Goal: Information Seeking & Learning: Check status

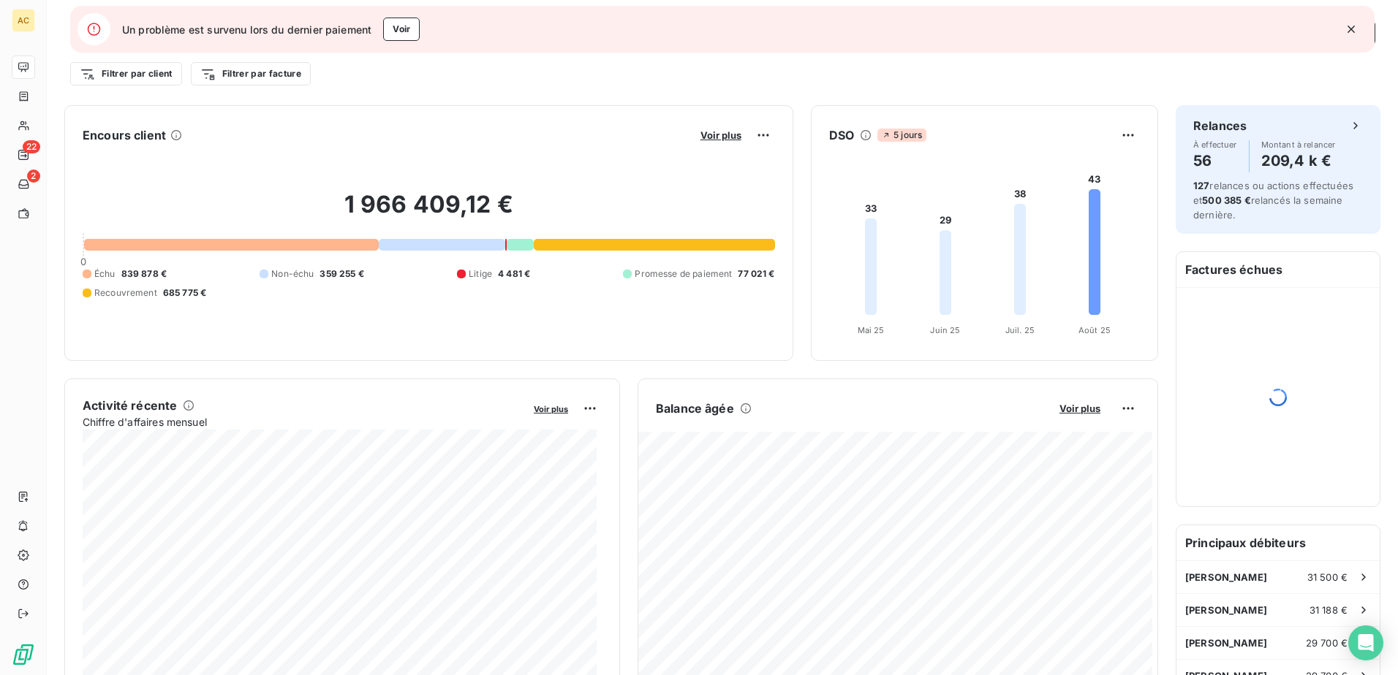
click at [1349, 26] on icon "button" at bounding box center [1350, 29] width 7 height 7
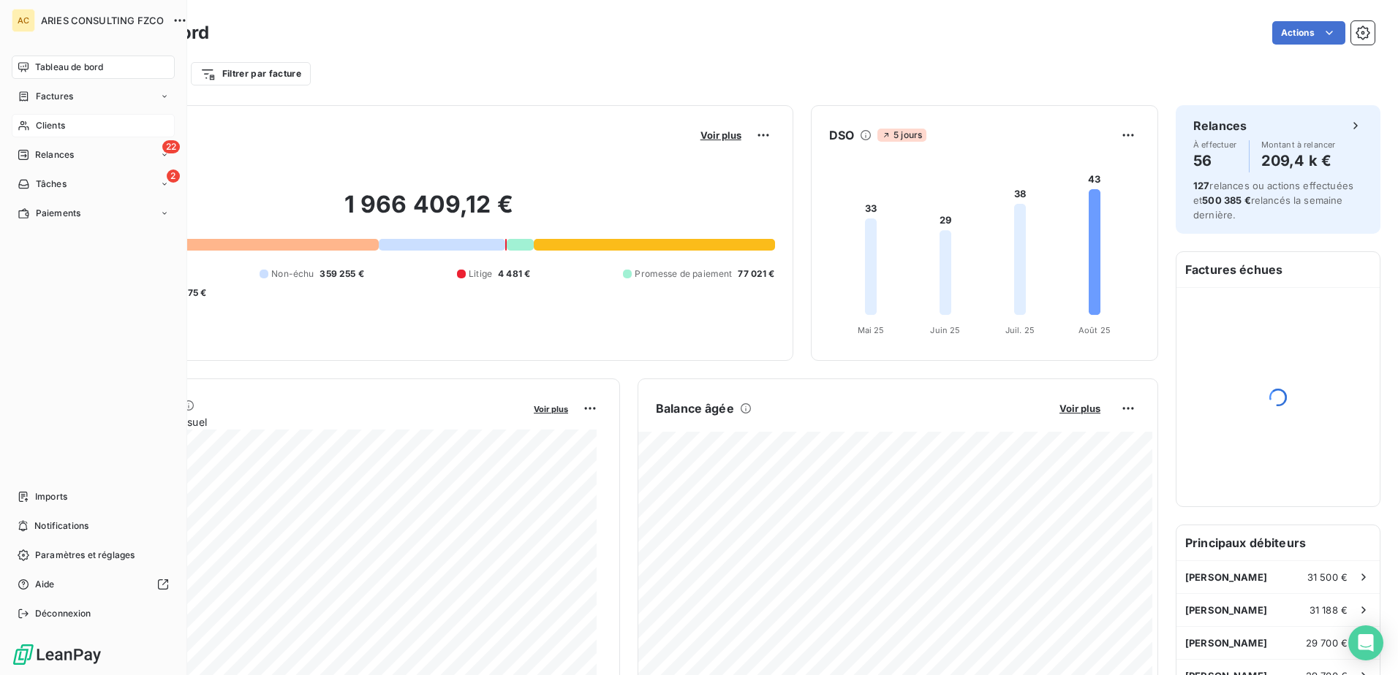
click at [29, 119] on div "Clients" at bounding box center [93, 125] width 163 height 23
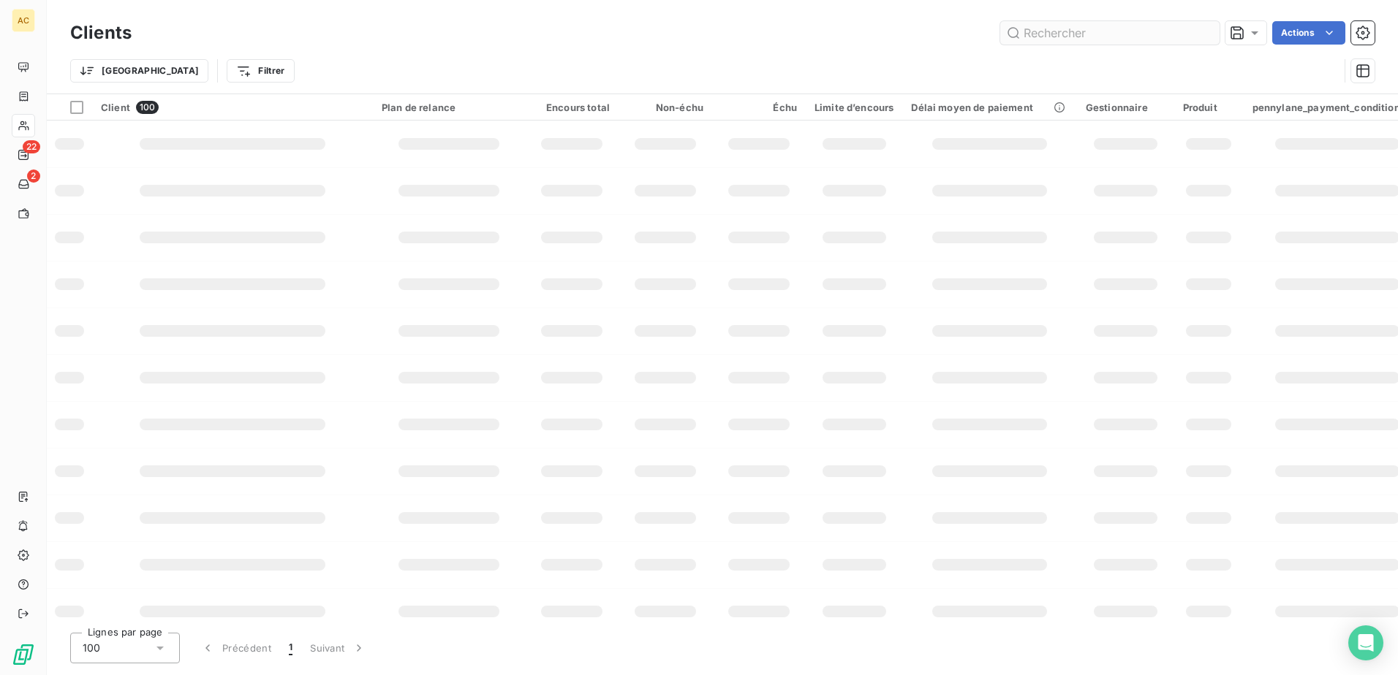
click at [1179, 35] on input "text" at bounding box center [1109, 32] width 219 height 23
click at [1130, 35] on input "Johann Zoller" at bounding box center [1109, 32] width 219 height 23
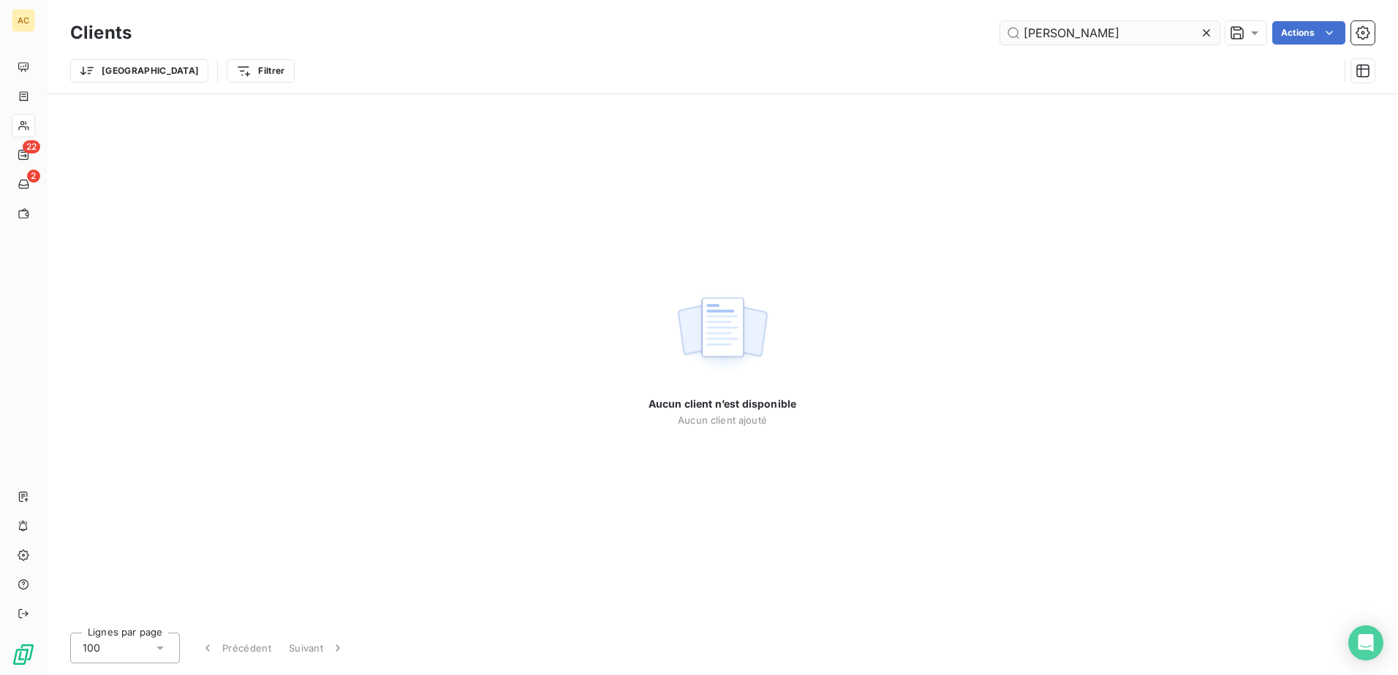
click at [1129, 35] on input "Johann ZollerJohann Zoller" at bounding box center [1109, 32] width 219 height 23
type input "Johann Zoller"
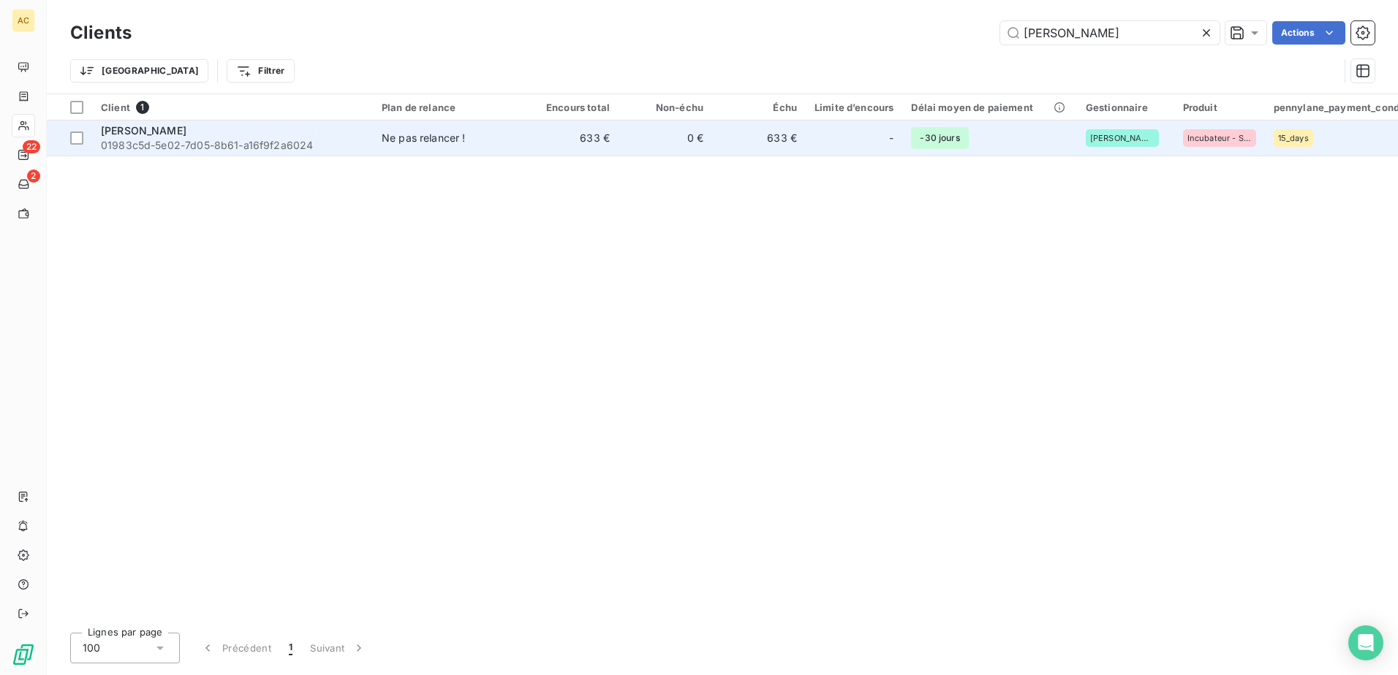
click at [419, 140] on div "Ne pas relancer !" at bounding box center [424, 138] width 84 height 15
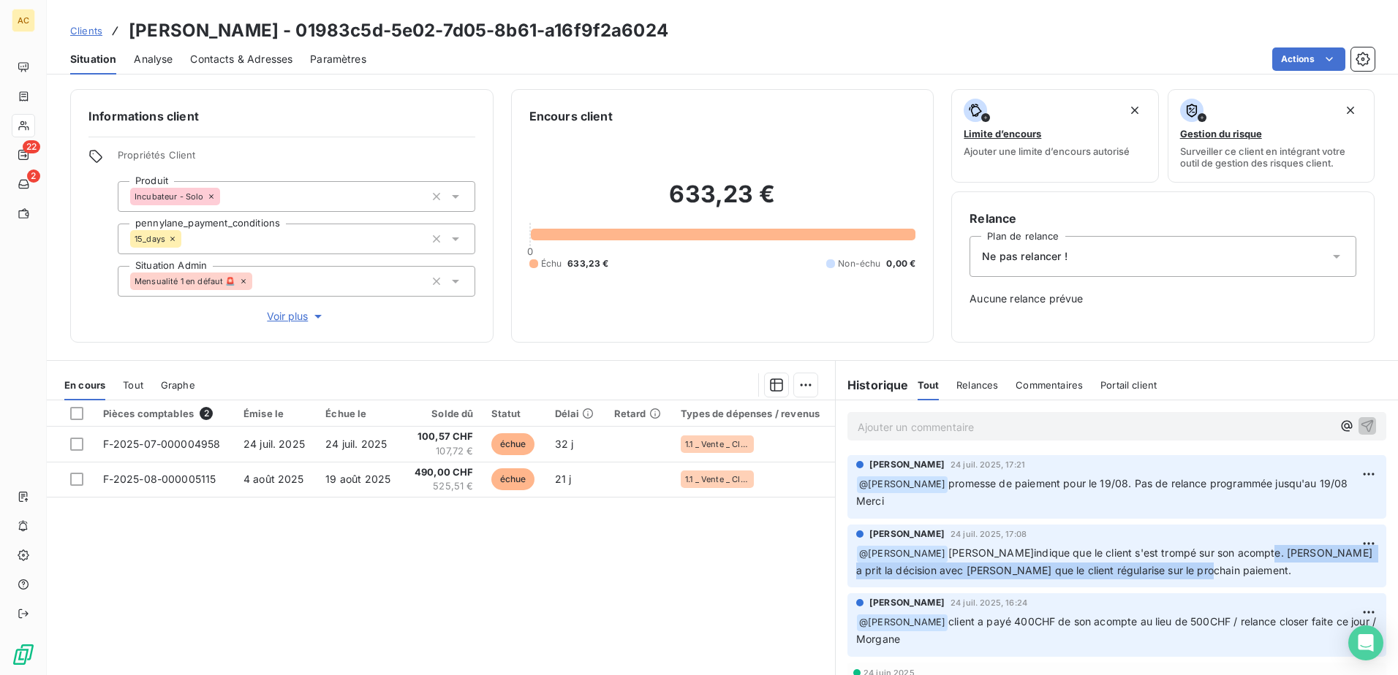
drag, startPoint x: 1227, startPoint y: 533, endPoint x: 1233, endPoint y: 552, distance: 19.9
click at [1233, 552] on p "﻿ @ Hilal Taskin Clément m'indique que le client s'est trompé sur son acompte. …" at bounding box center [1116, 562] width 521 height 34
copy span "Clément a prit la décision avec Antoine que le client régularise sur le prochai…"
click at [705, 556] on div "Pièces comptables 2 Émise le Échue le Solde dû Statut Délai Retard Types de dép…" at bounding box center [441, 541] width 788 height 281
click at [982, 431] on p "Ajouter un commentaire ﻿" at bounding box center [1094, 427] width 474 height 18
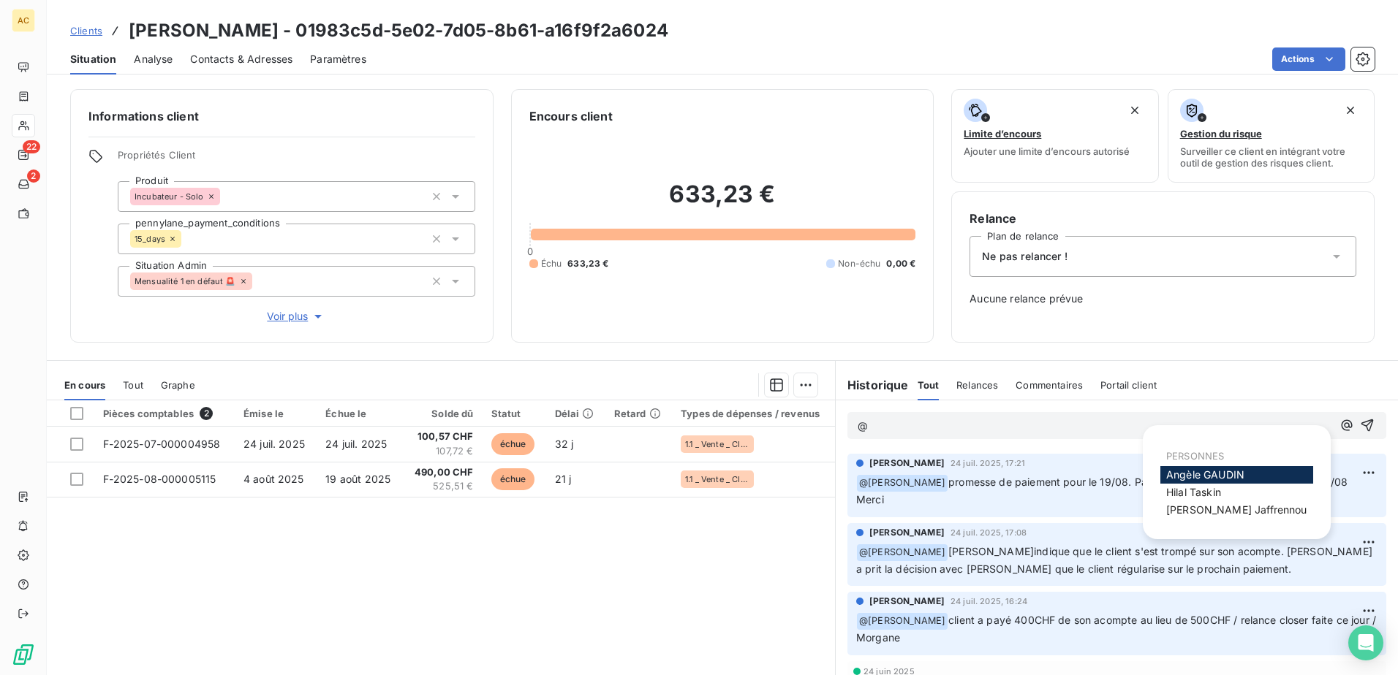
click at [1209, 471] on span "Angèle GAUDIN" at bounding box center [1205, 475] width 78 height 12
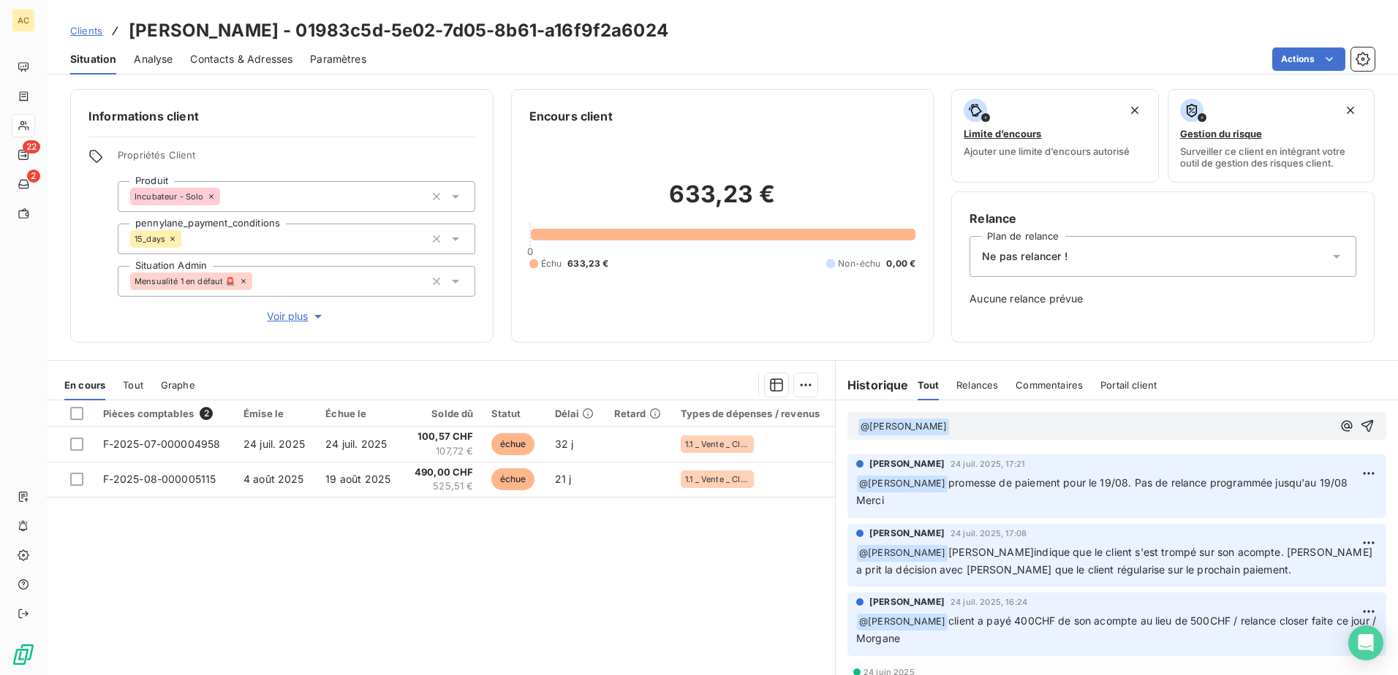
click at [1004, 430] on p "﻿ @ Angèle GAUDIN ﻿ ﻿" at bounding box center [1094, 427] width 474 height 18
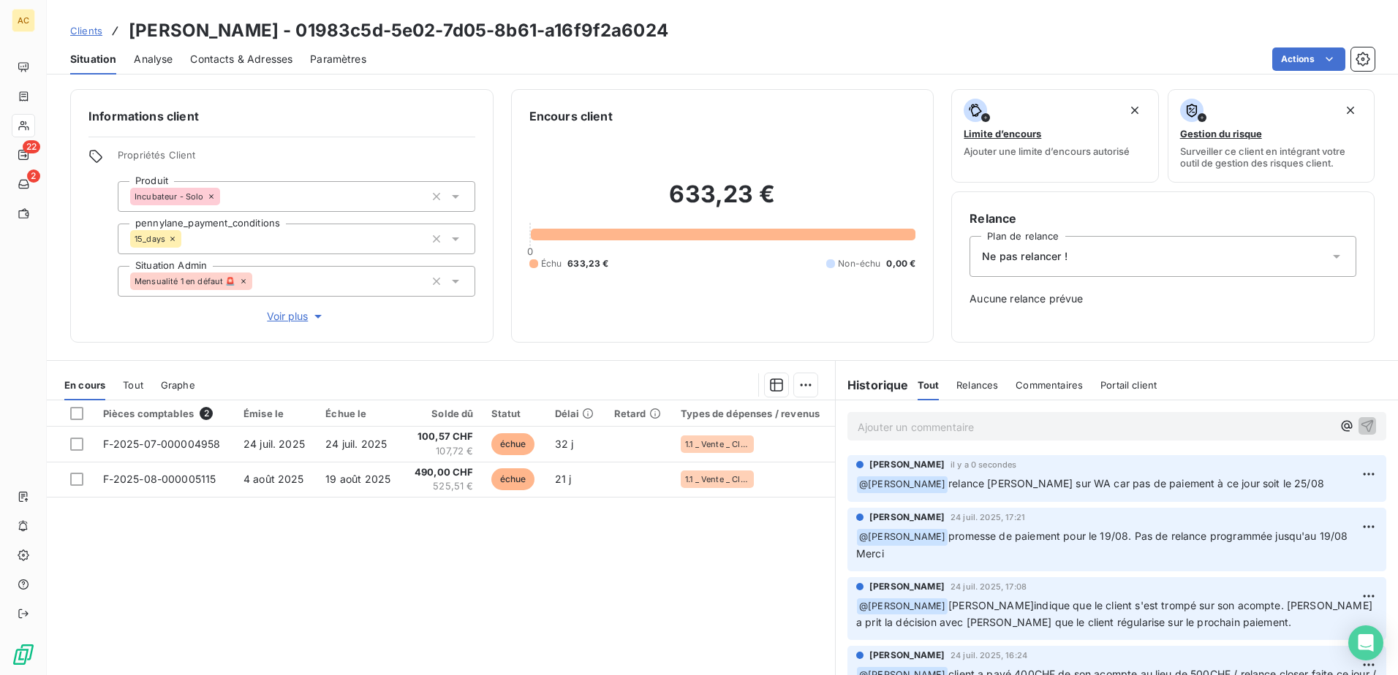
click at [561, 626] on div "Pièces comptables 2 Émise le Échue le Solde dû Statut Délai Retard Types de dép…" at bounding box center [441, 541] width 788 height 281
click at [86, 25] on span "Clients" at bounding box center [86, 31] width 32 height 12
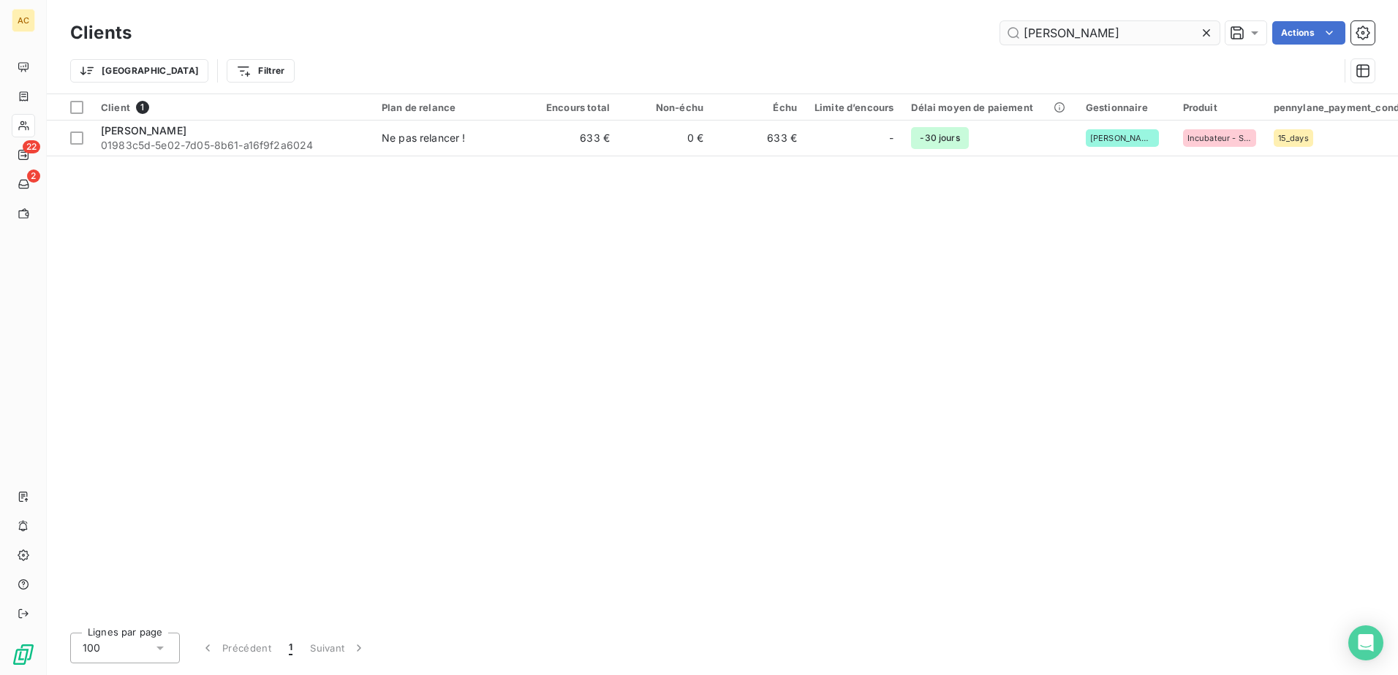
click at [1149, 34] on input "Johann Zoller" at bounding box center [1109, 32] width 219 height 23
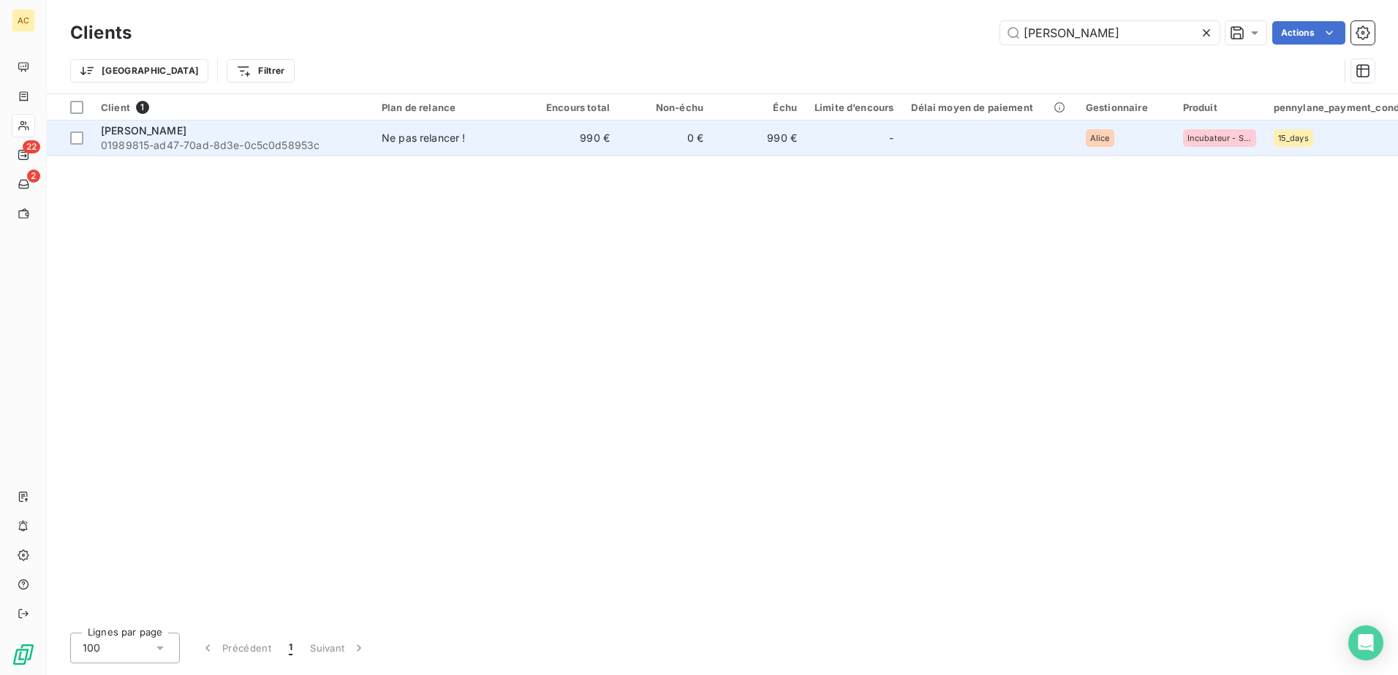
type input "Rodolphe Launay-Duval"
click at [378, 132] on td "Ne pas relancer !" at bounding box center [449, 138] width 152 height 35
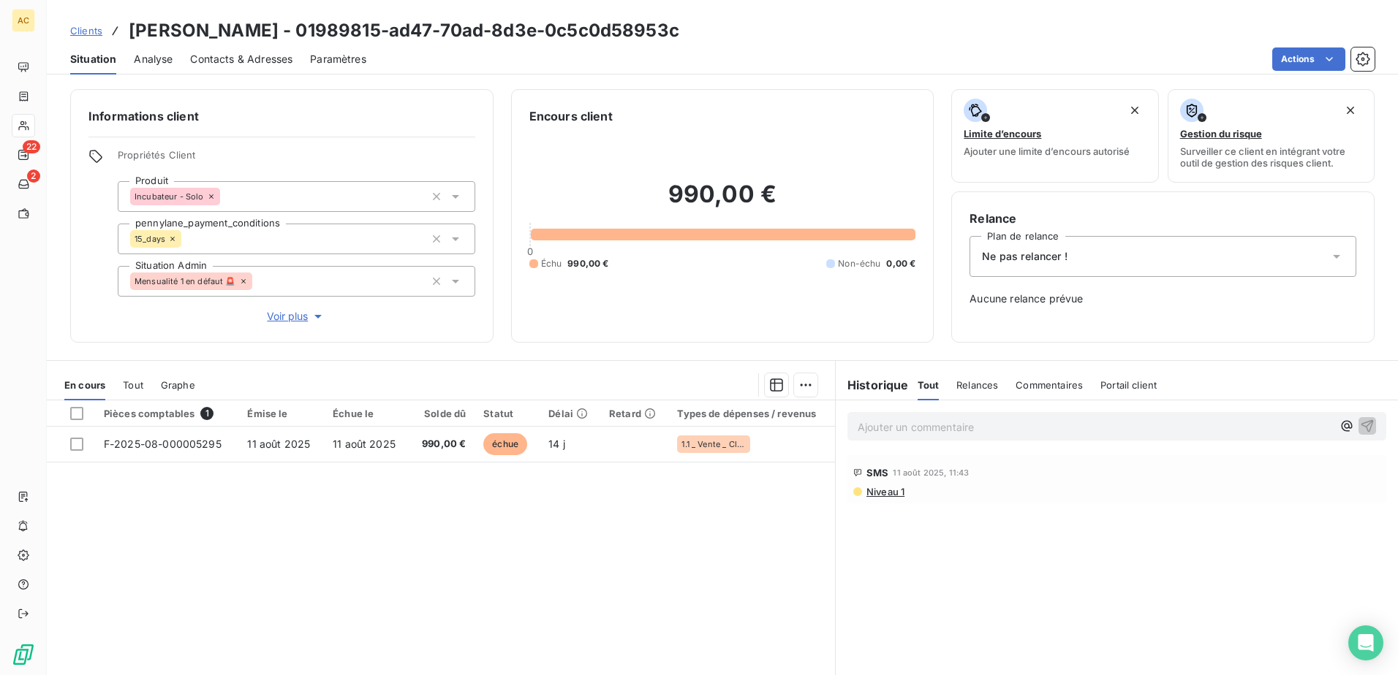
click at [549, 569] on div "Pièces comptables 1 Émise le Échue le Solde dû Statut Délai Retard Types de dép…" at bounding box center [441, 541] width 788 height 281
click at [966, 428] on p "Ajouter un commentaire ﻿" at bounding box center [1094, 427] width 474 height 18
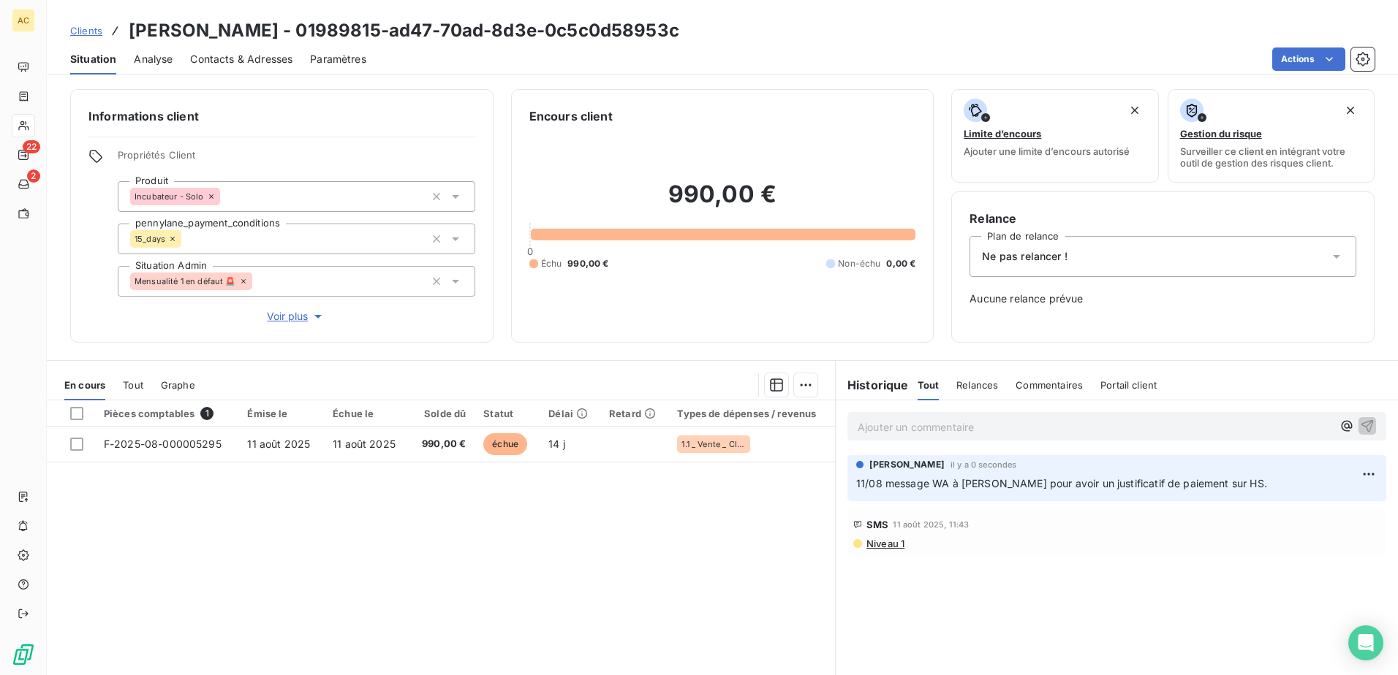
click at [966, 428] on p "Ajouter un commentaire ﻿" at bounding box center [1094, 427] width 474 height 18
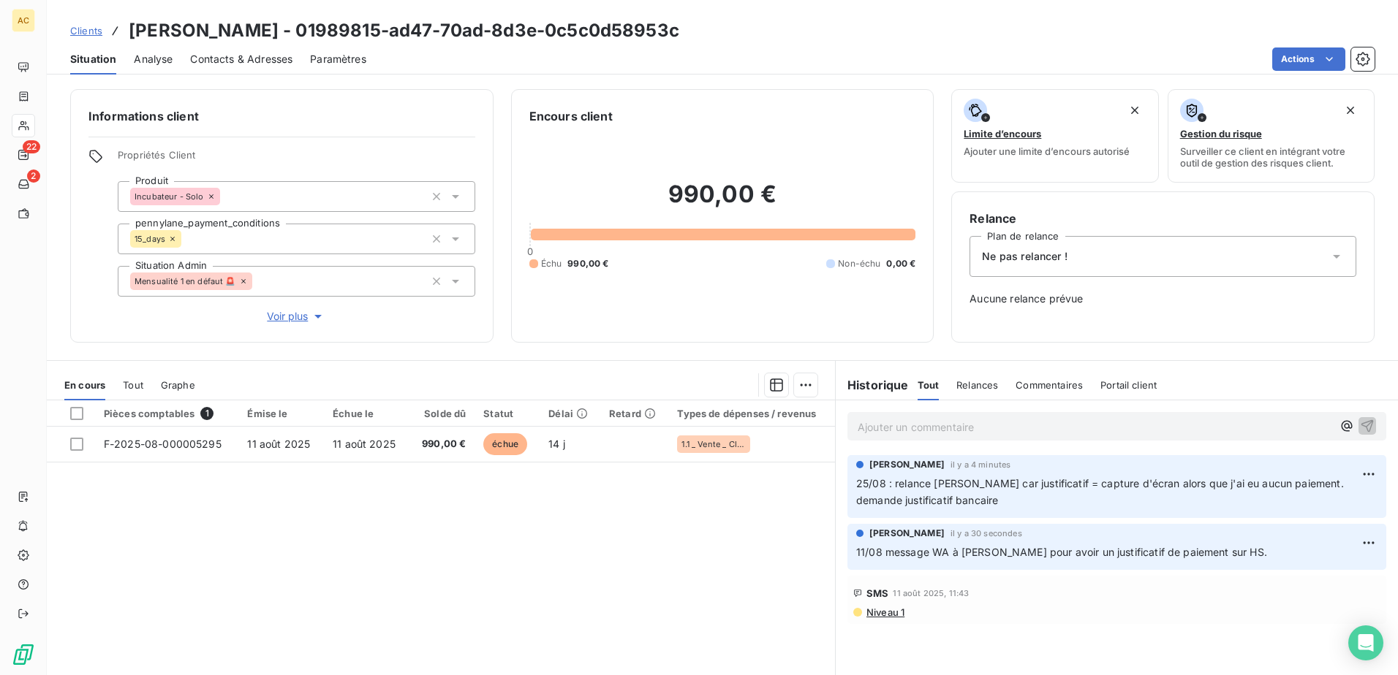
click at [97, 34] on span "Clients" at bounding box center [86, 31] width 32 height 12
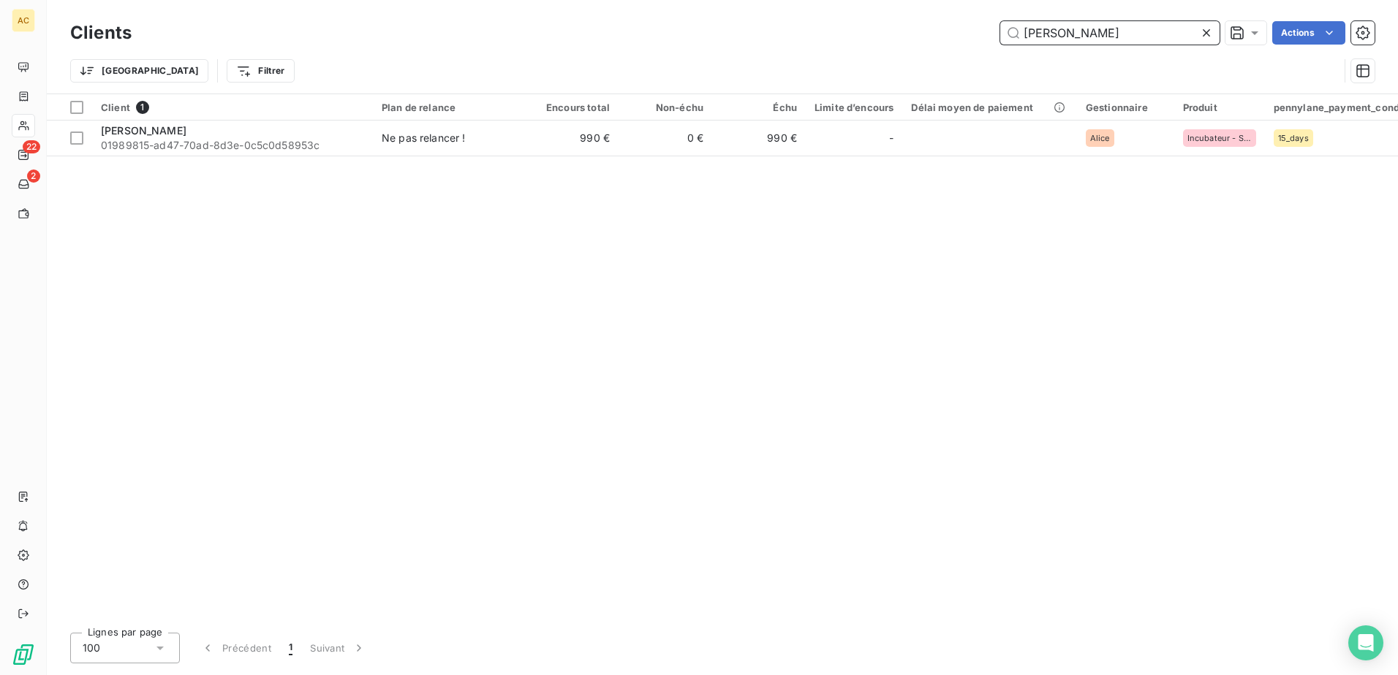
click at [1142, 31] on input "Rodolphe Launay-Duval" at bounding box center [1109, 32] width 219 height 23
paste input "GUILLOMET"
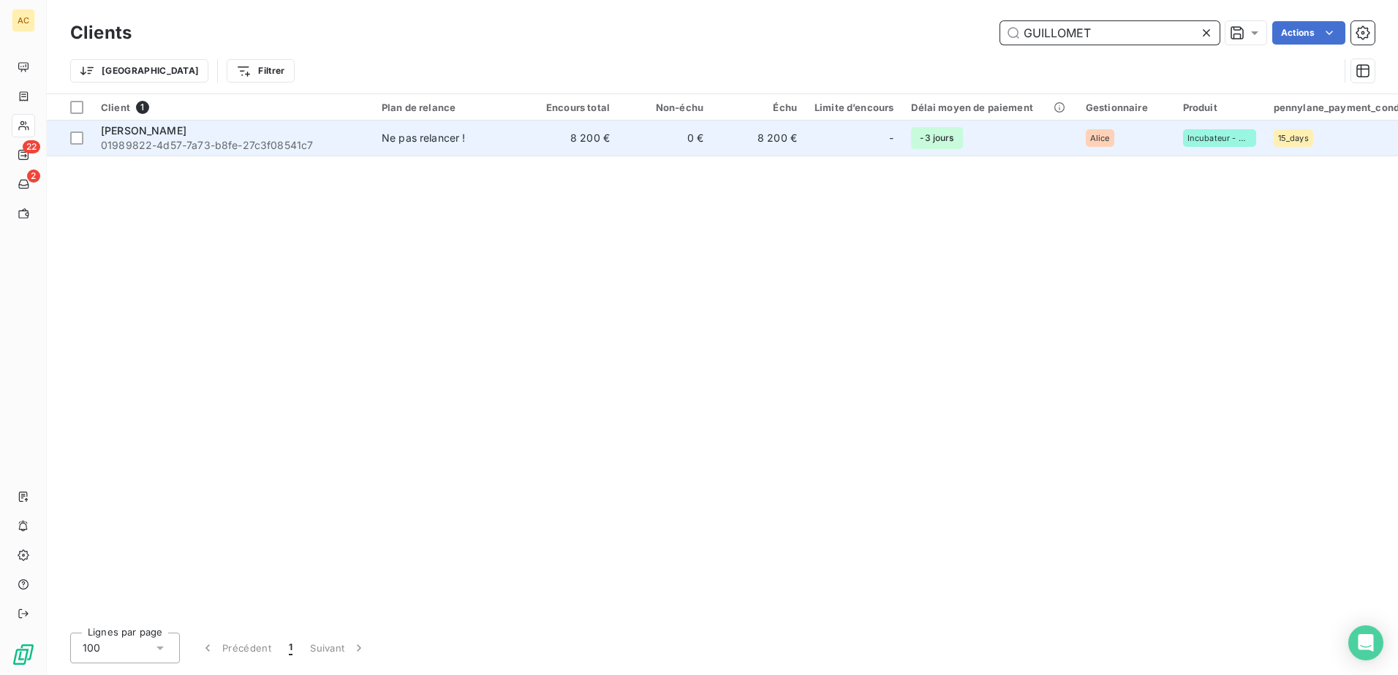
type input "GUILLOMET"
click at [299, 143] on span "01989822-4d57-7a73-b8fe-27c3f08541c7" at bounding box center [232, 145] width 263 height 15
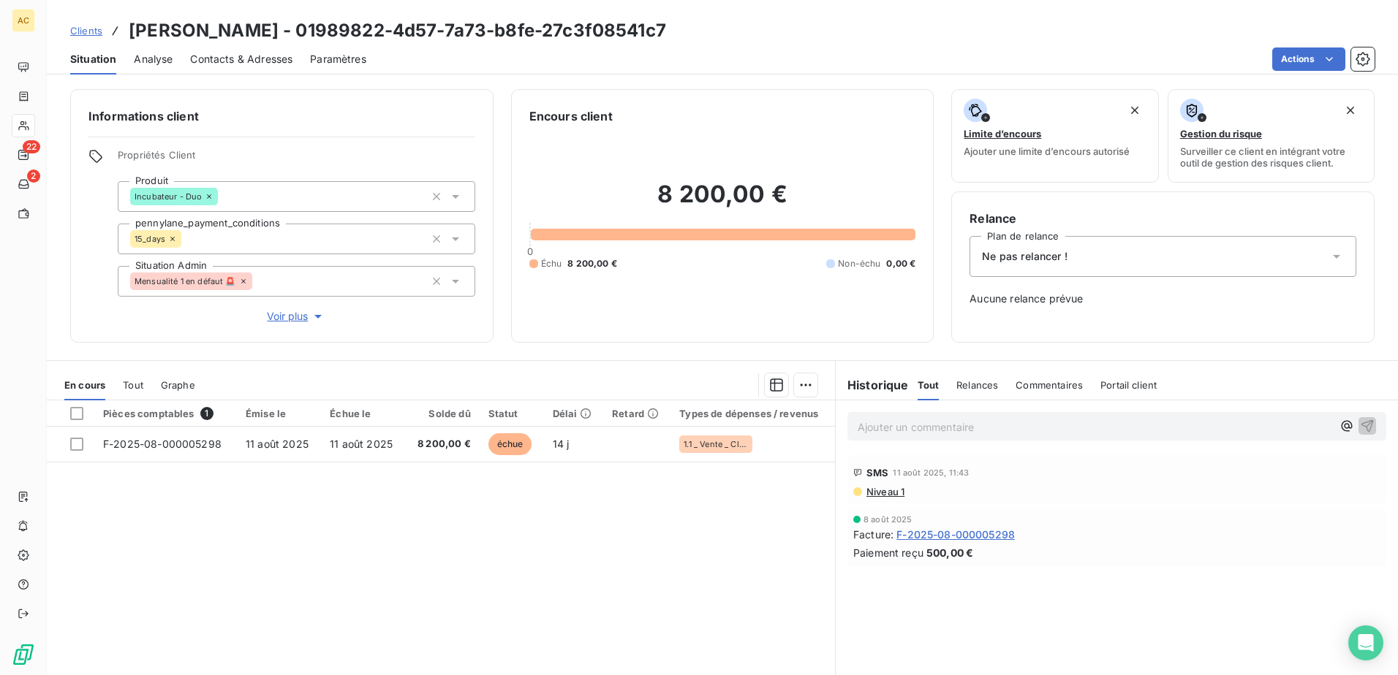
click at [939, 426] on p "Ajouter un commentaire ﻿" at bounding box center [1094, 427] width 474 height 18
click at [921, 424] on p "Ajouter un commentaire ﻿" at bounding box center [1094, 427] width 474 height 18
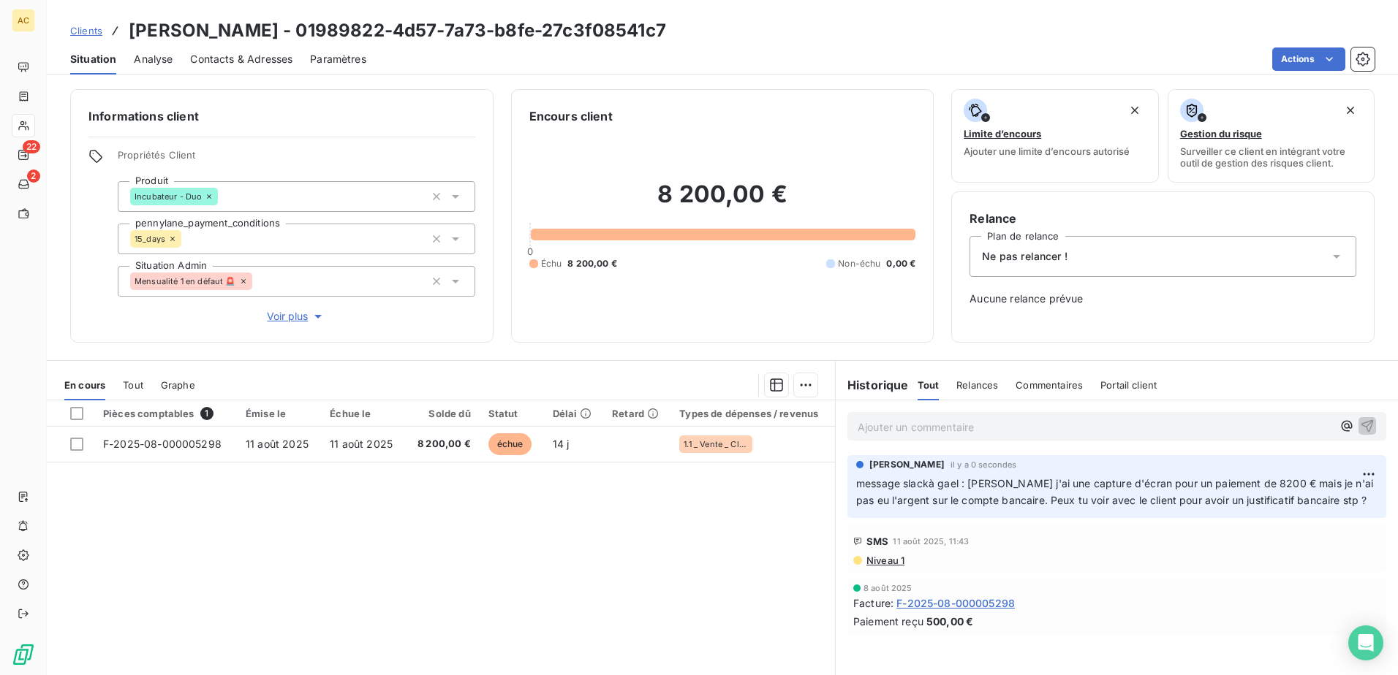
click at [80, 30] on span "Clients" at bounding box center [86, 31] width 32 height 12
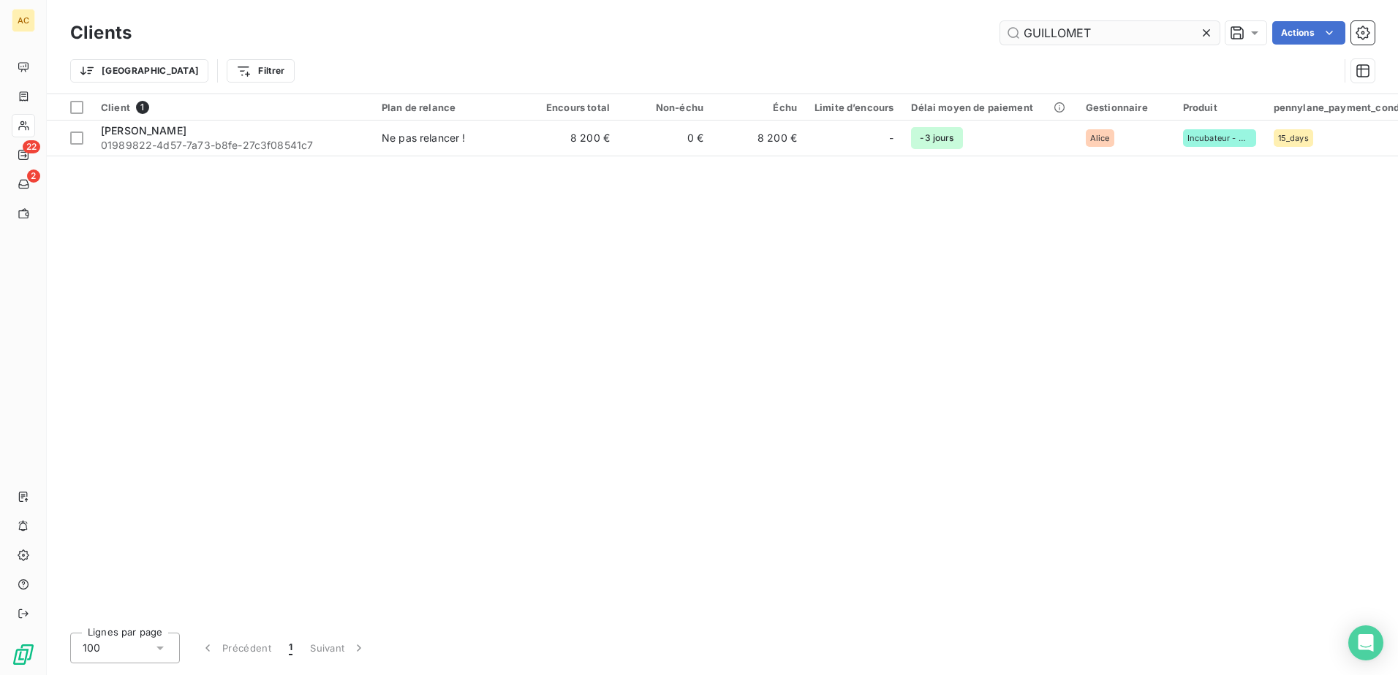
click at [1126, 33] on input "GUILLOMET" at bounding box center [1109, 32] width 219 height 23
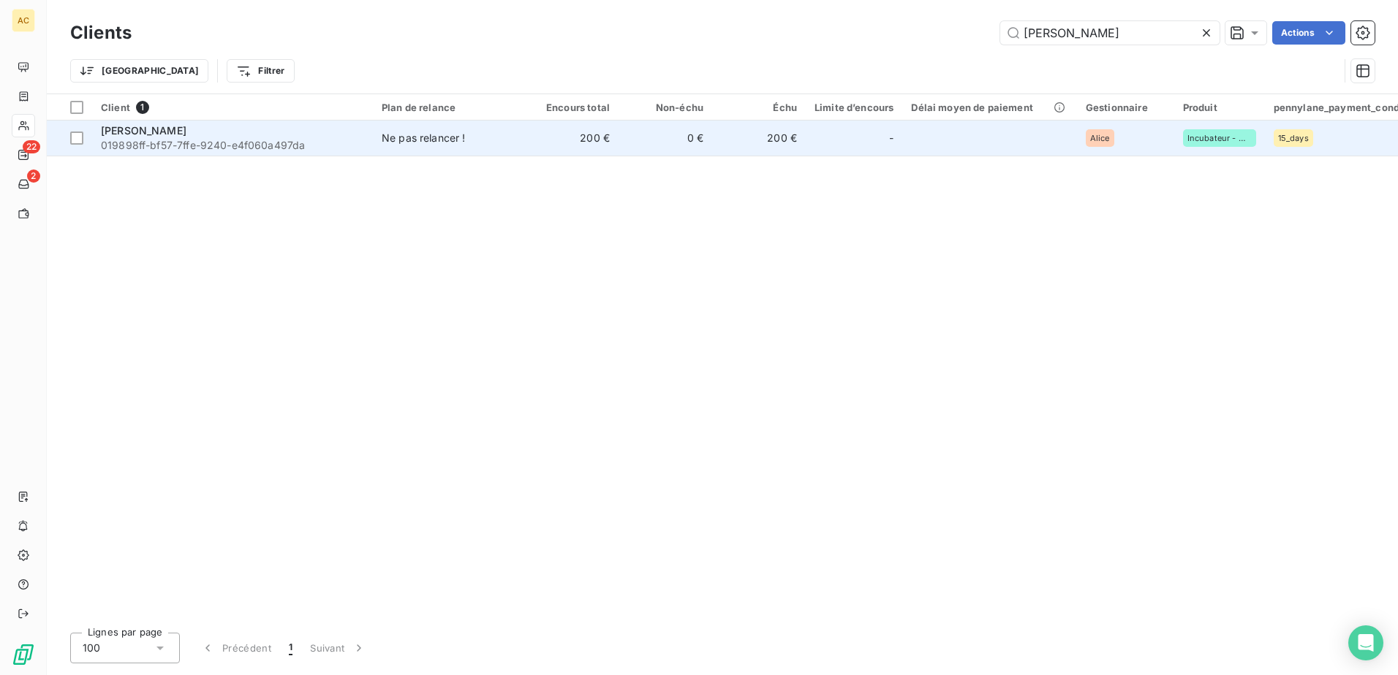
type input "Sarrah CHRAIBI"
click at [311, 147] on span "019898ff-bf57-7ffe-9240-e4f060a497da" at bounding box center [232, 145] width 263 height 15
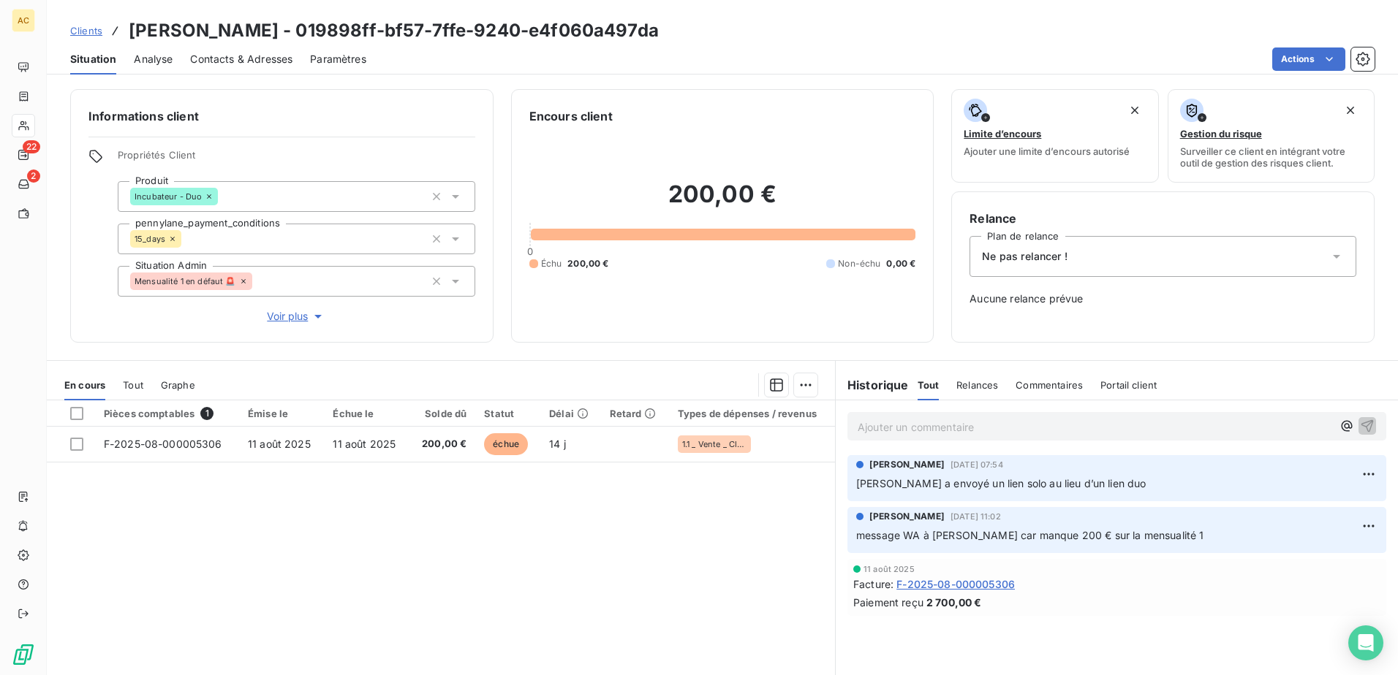
click at [1017, 443] on div "Ajouter un commentaire ﻿" at bounding box center [1117, 427] width 562 height 52
click at [1023, 431] on p "Ajouter un commentaire ﻿" at bounding box center [1094, 427] width 474 height 18
click at [1129, 427] on p "retour de johan par WA le 25/08 :" at bounding box center [1094, 426] width 474 height 17
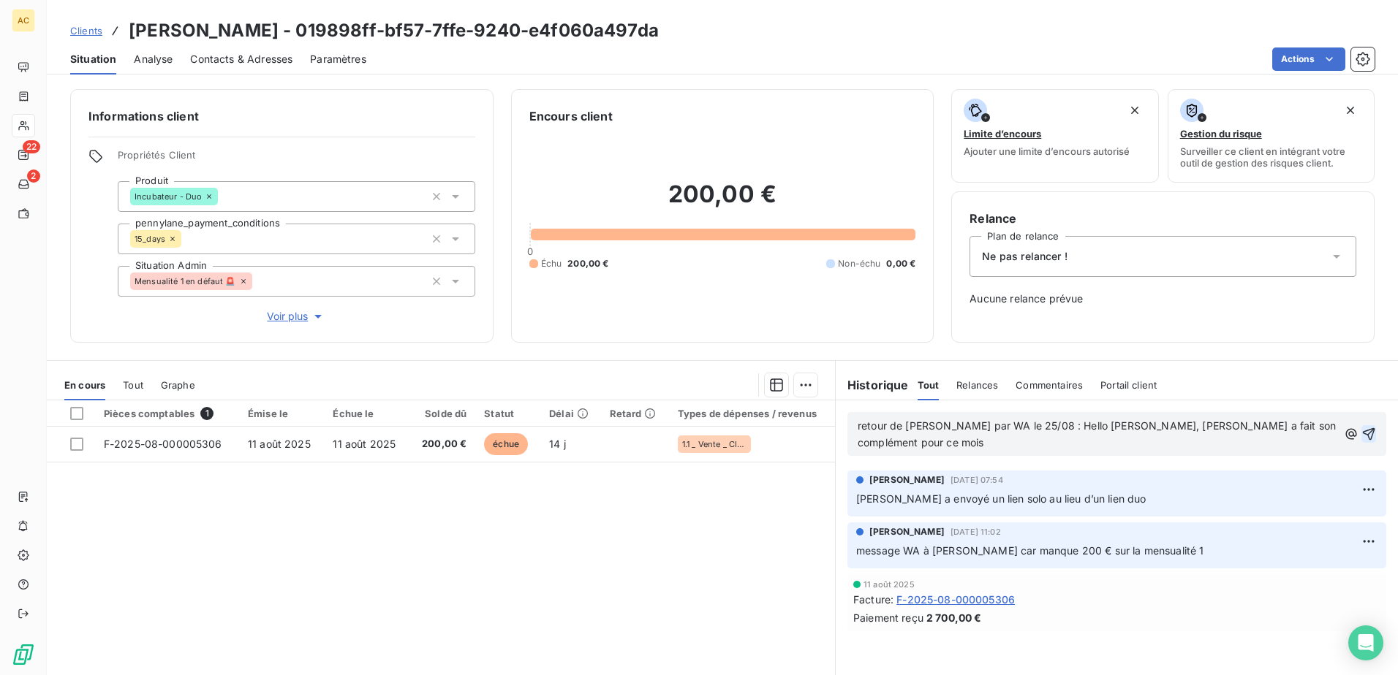
click at [1361, 428] on icon "button" at bounding box center [1368, 434] width 15 height 15
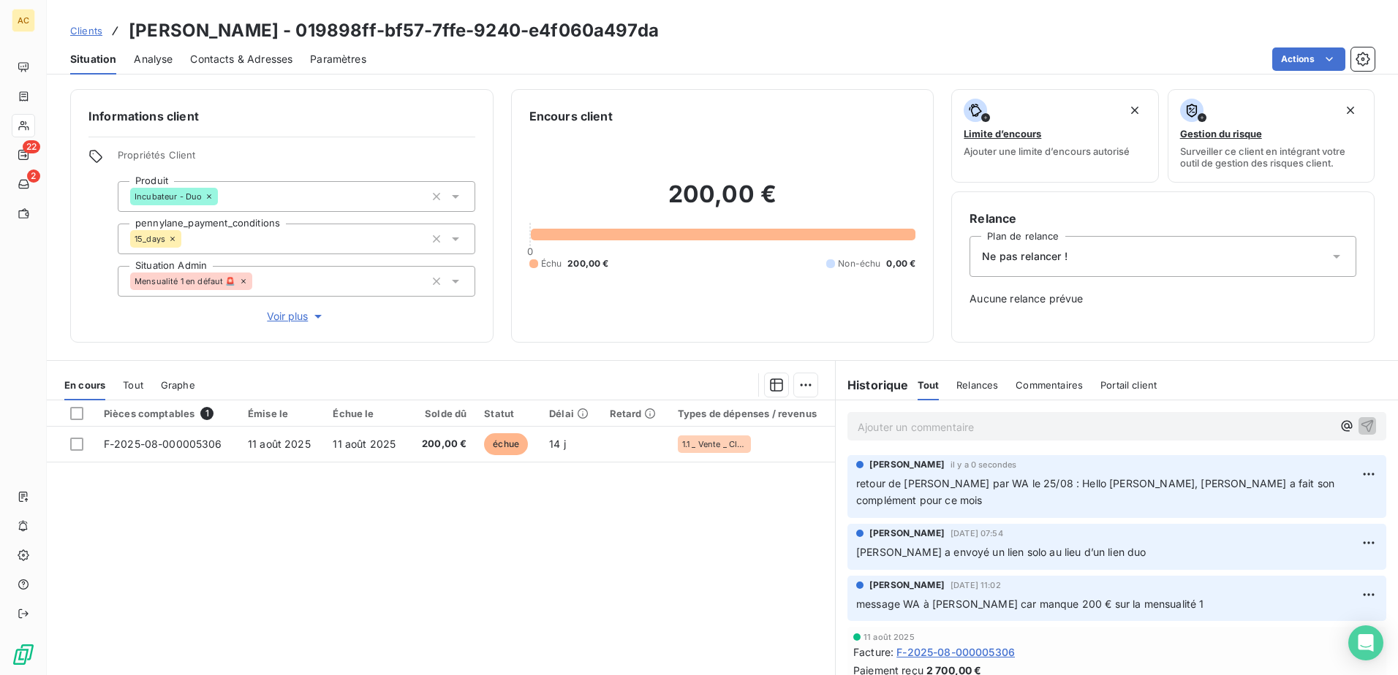
click at [80, 27] on span "Clients" at bounding box center [86, 31] width 32 height 12
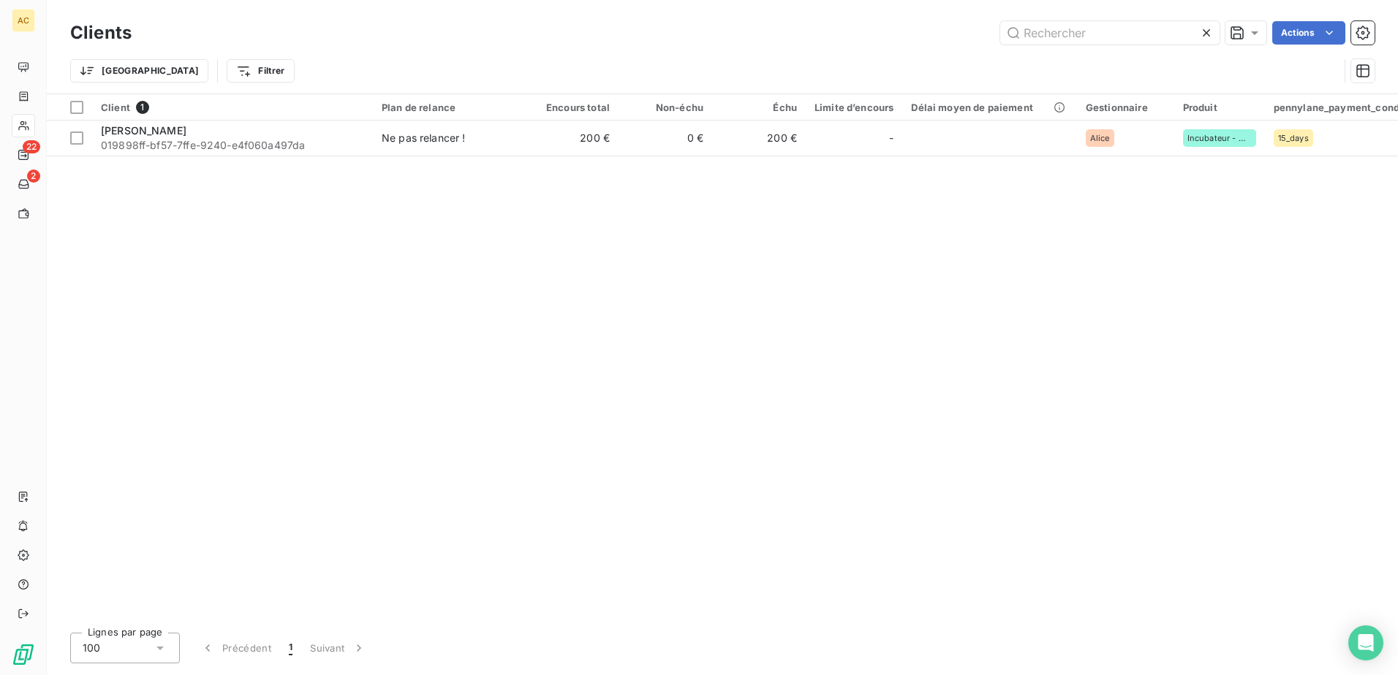
type input "ramo"
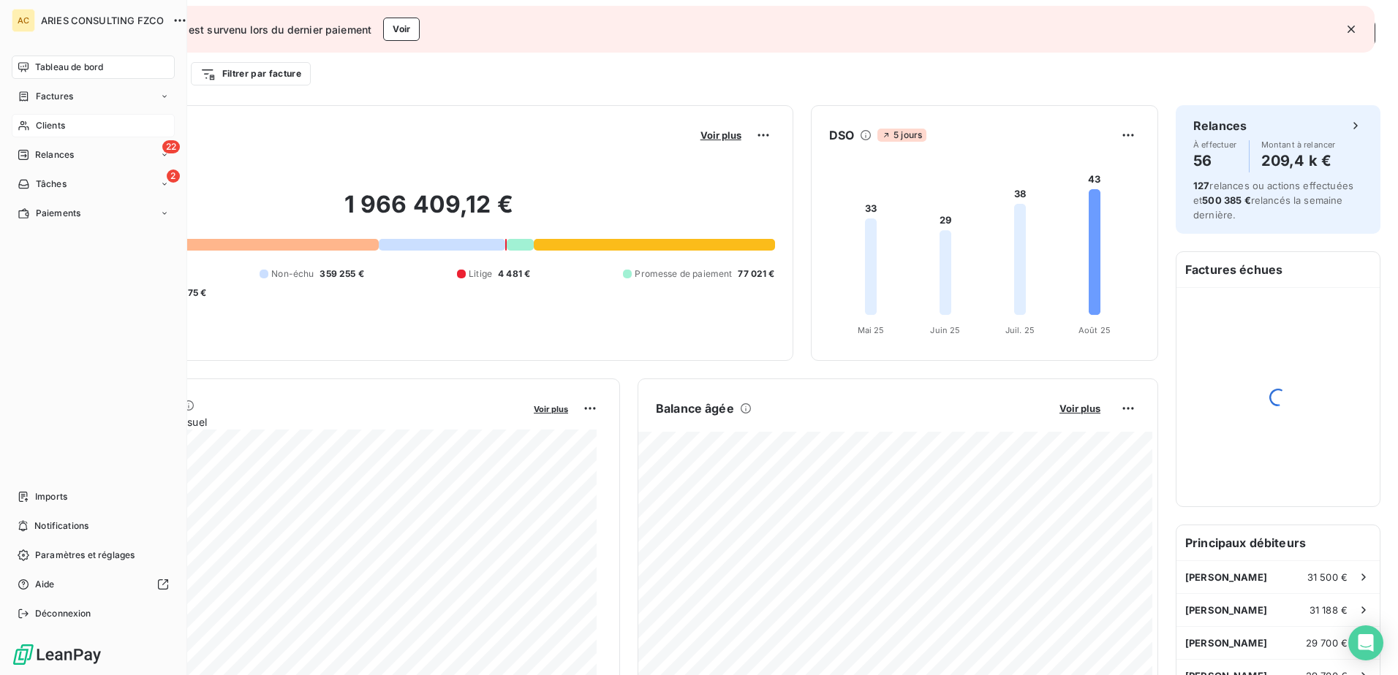
click at [32, 123] on div "Clients" at bounding box center [93, 125] width 163 height 23
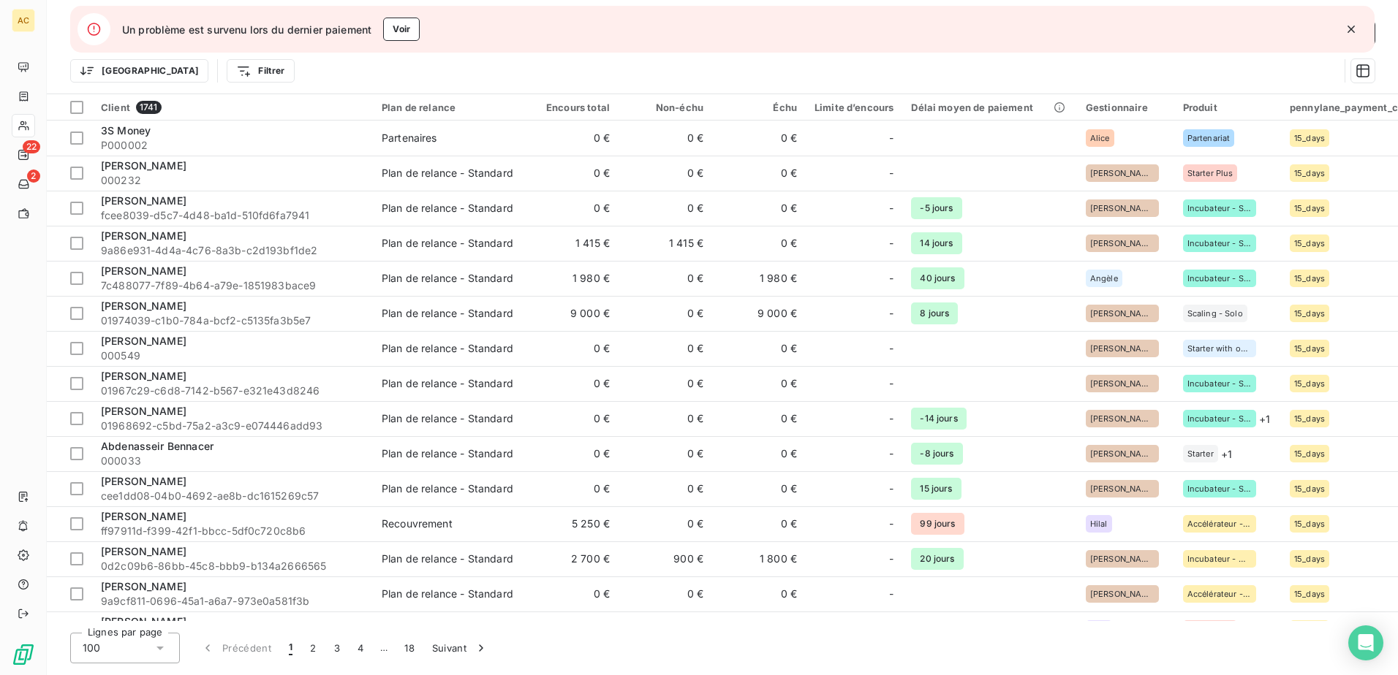
click at [1351, 26] on icon "button" at bounding box center [1351, 29] width 15 height 15
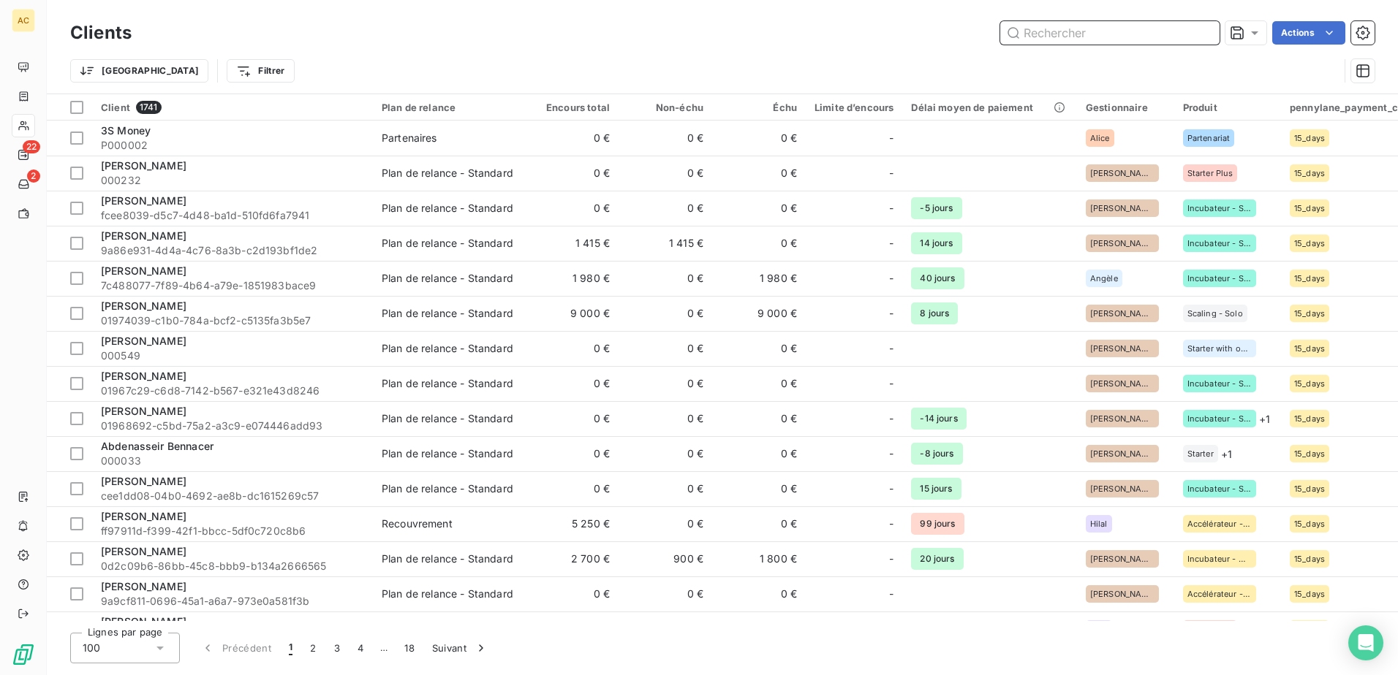
click at [1034, 35] on input "text" at bounding box center [1109, 32] width 219 height 23
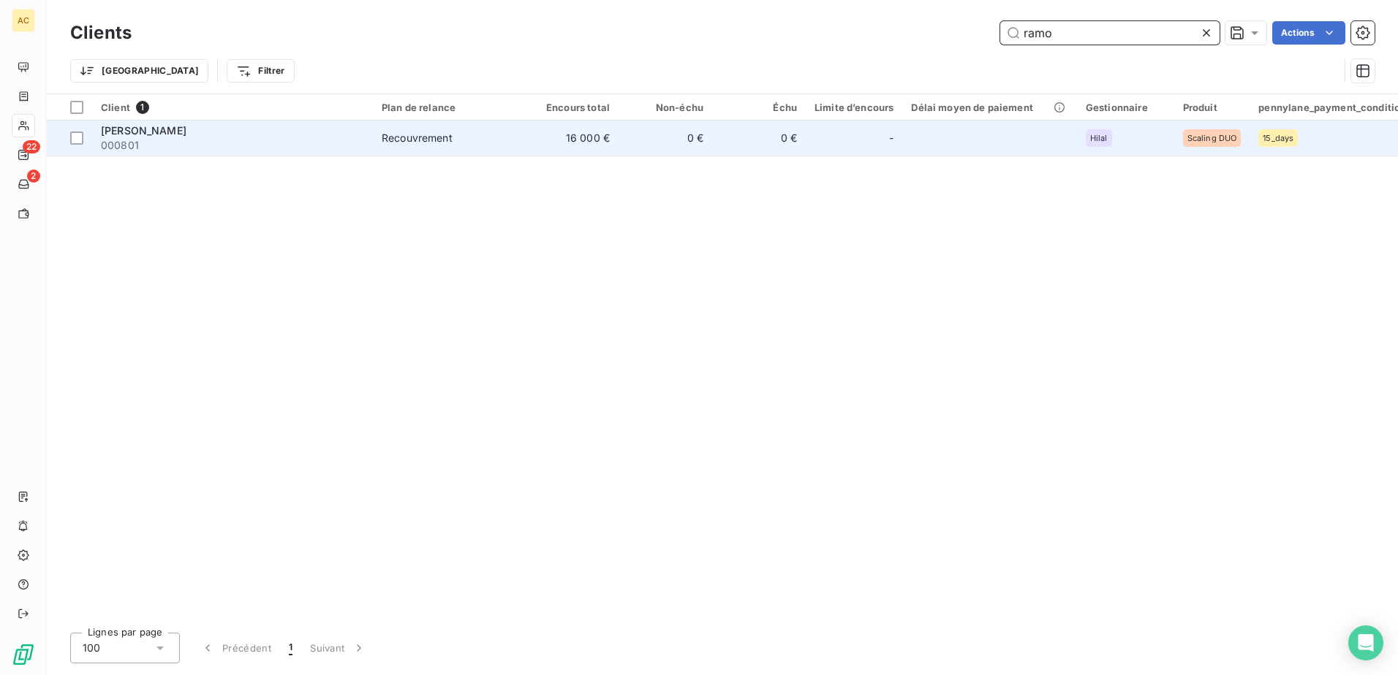
type input "ramo"
click at [852, 137] on div "-" at bounding box center [853, 137] width 79 height 23
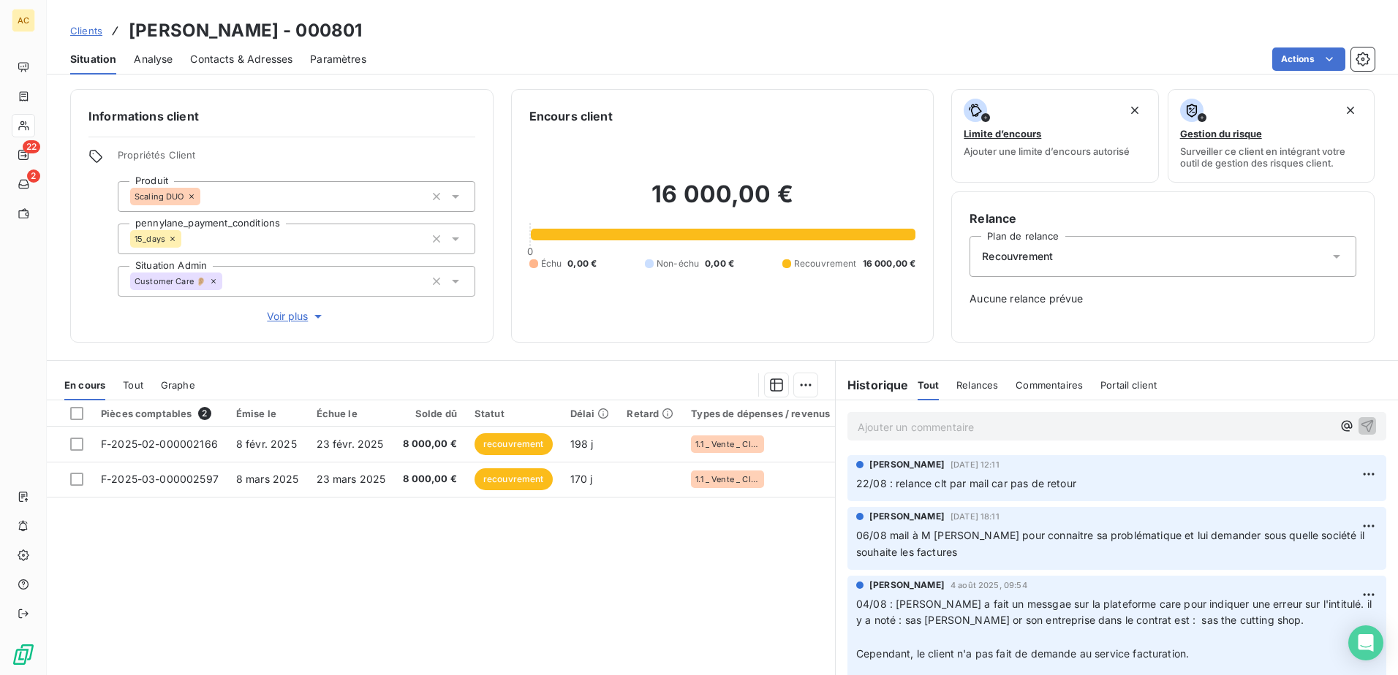
click at [1132, 430] on p "Ajouter un commentaire ﻿" at bounding box center [1094, 427] width 474 height 18
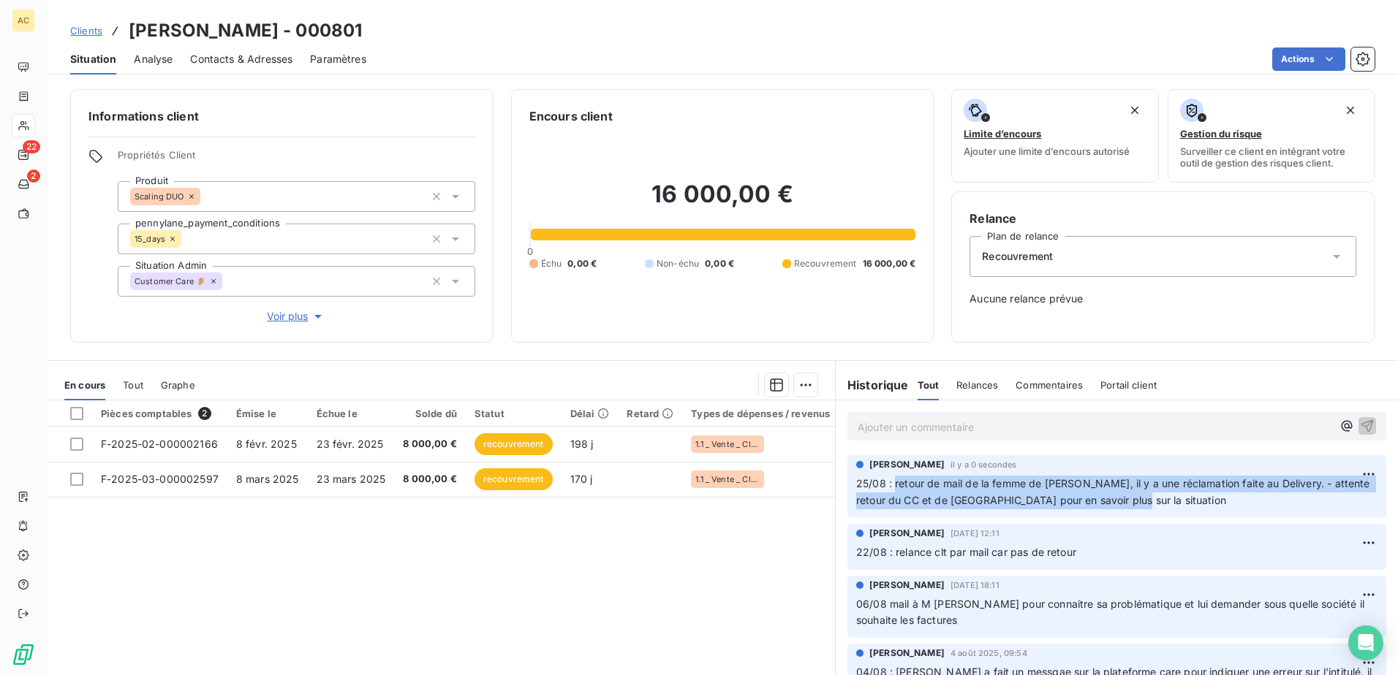
drag, startPoint x: 888, startPoint y: 485, endPoint x: 1121, endPoint y: 508, distance: 234.4
click at [1121, 508] on p "25/08 : retour de mail de la femme de M Ramo, il y a une réclamation faite au D…" at bounding box center [1116, 493] width 521 height 34
copy span "retour de mail de la femme de M Ramo, il y a une réclamation faite au Delivery.…"
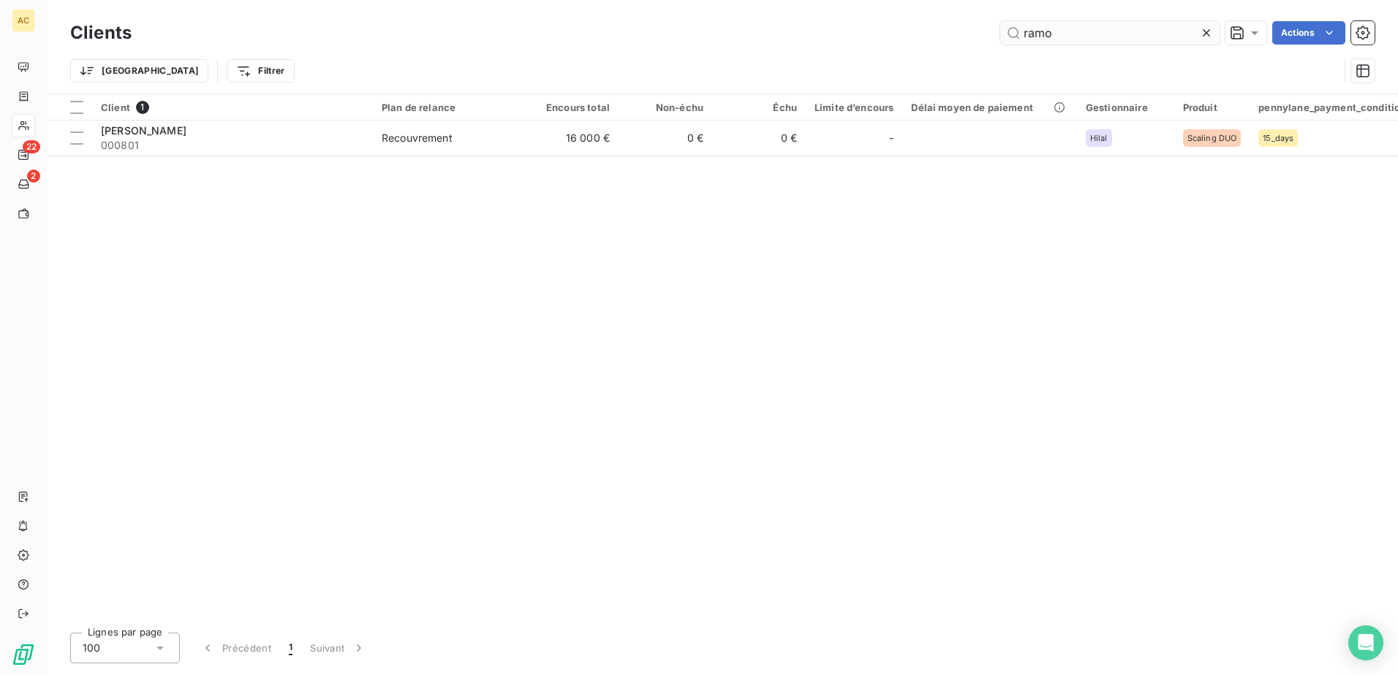
click at [1108, 34] on input "ramo" at bounding box center [1109, 32] width 219 height 23
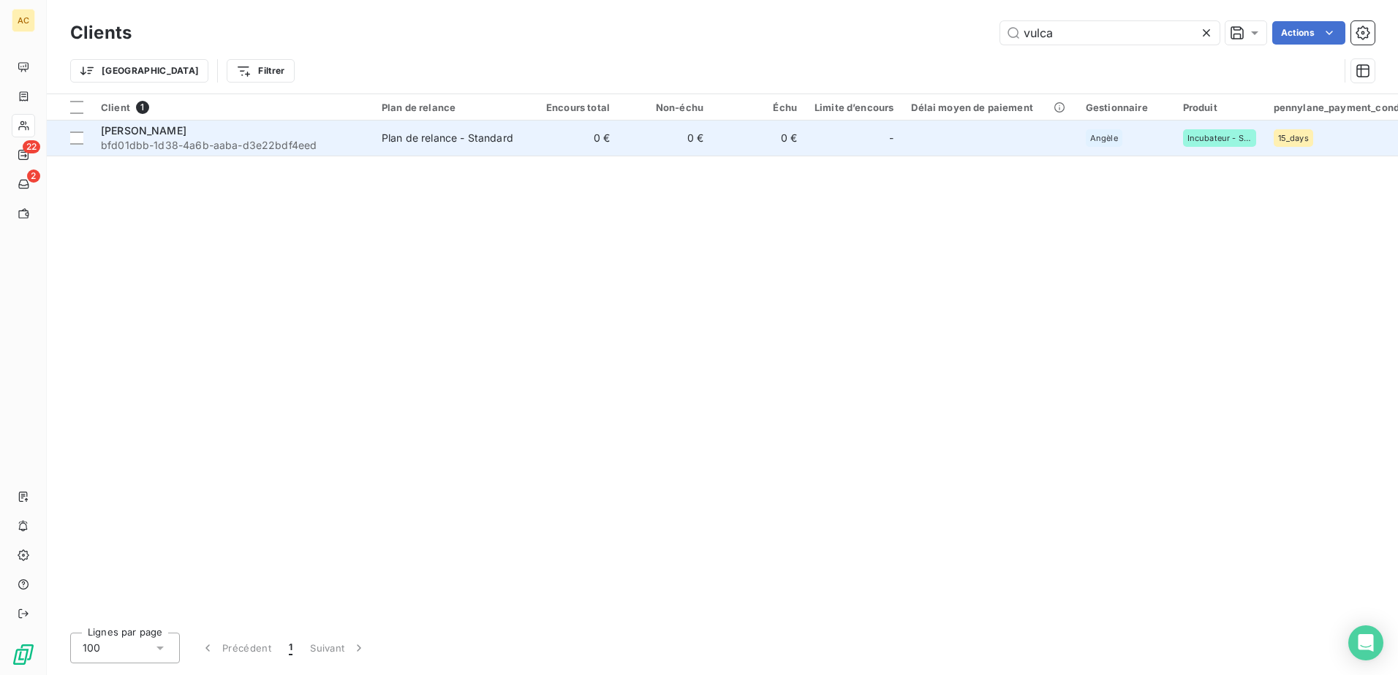
type input "vulca"
click at [521, 146] on td "Plan de relance - Standard" at bounding box center [449, 138] width 152 height 35
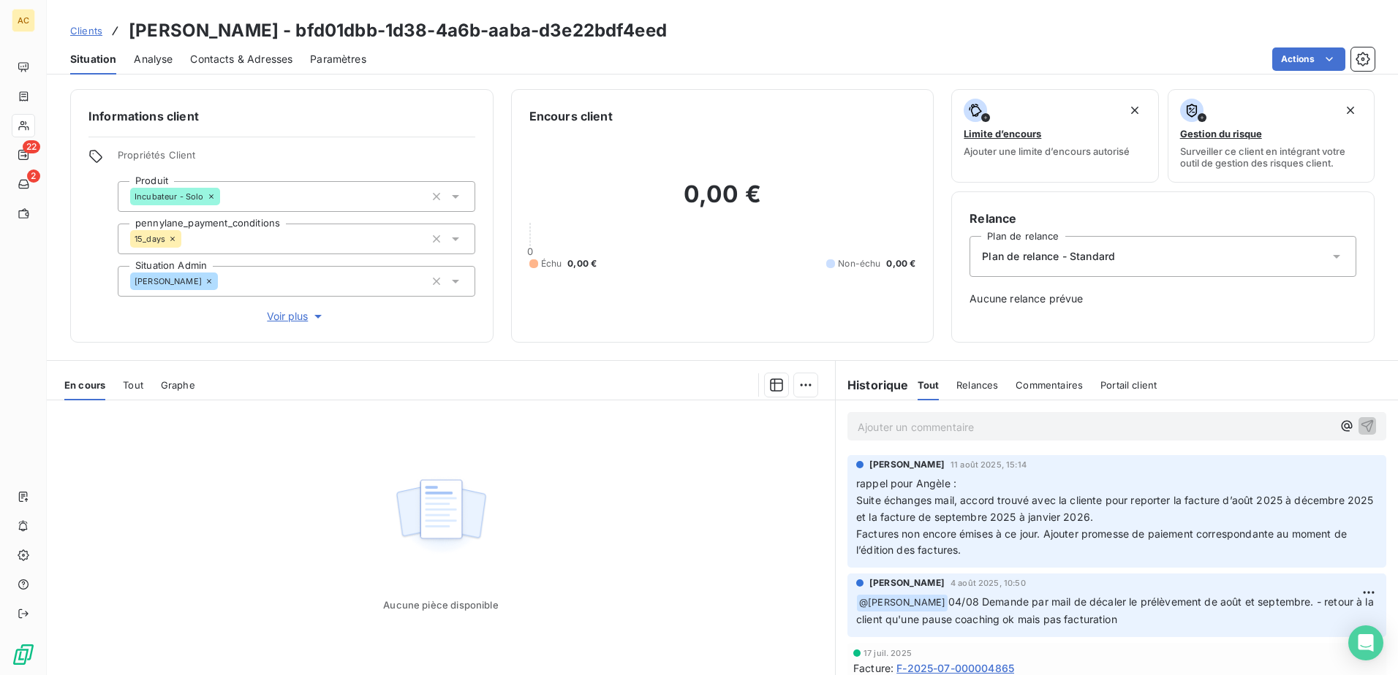
click at [94, 26] on span "Clients" at bounding box center [86, 31] width 32 height 12
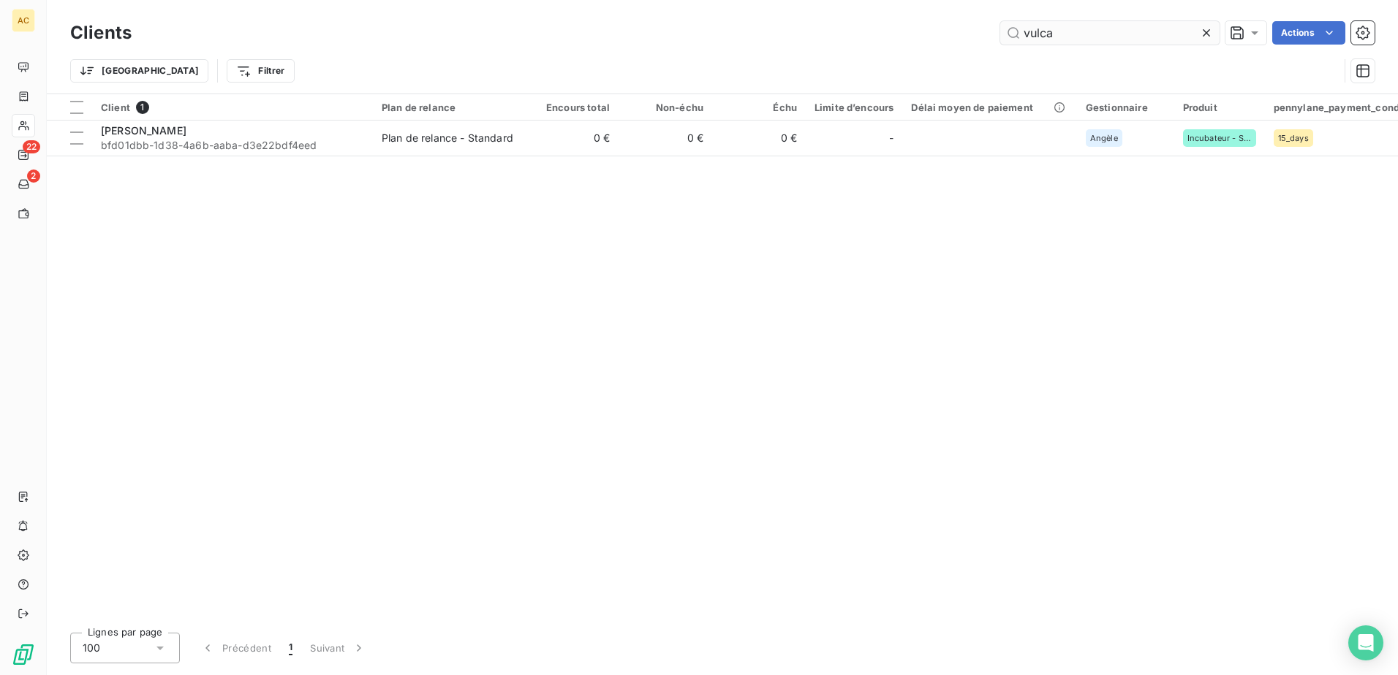
click at [1110, 36] on input "vulca" at bounding box center [1109, 32] width 219 height 23
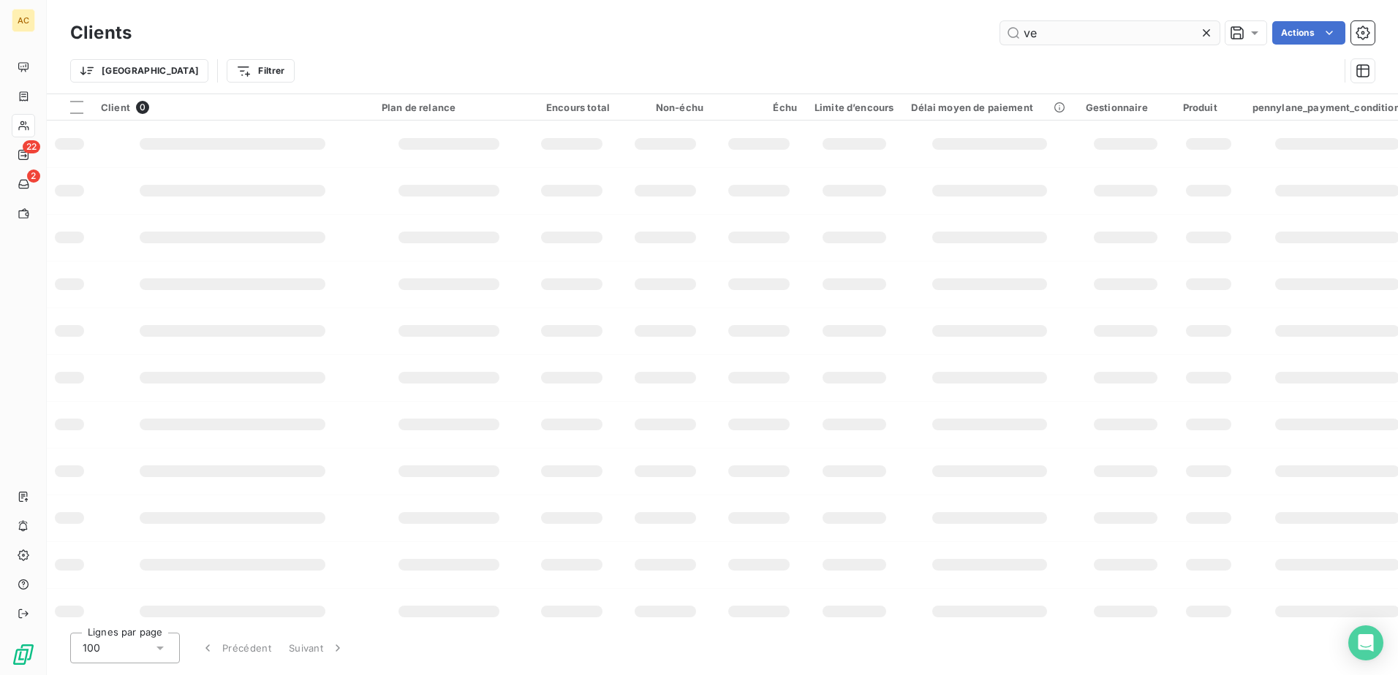
type input "v"
